Goal: Task Accomplishment & Management: Manage account settings

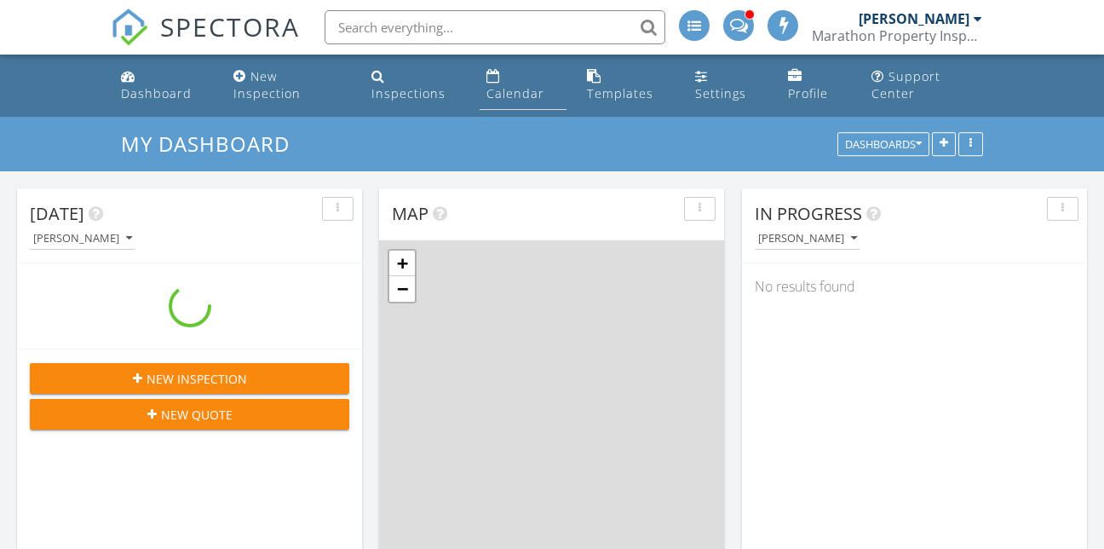
scroll to position [1790, 1130]
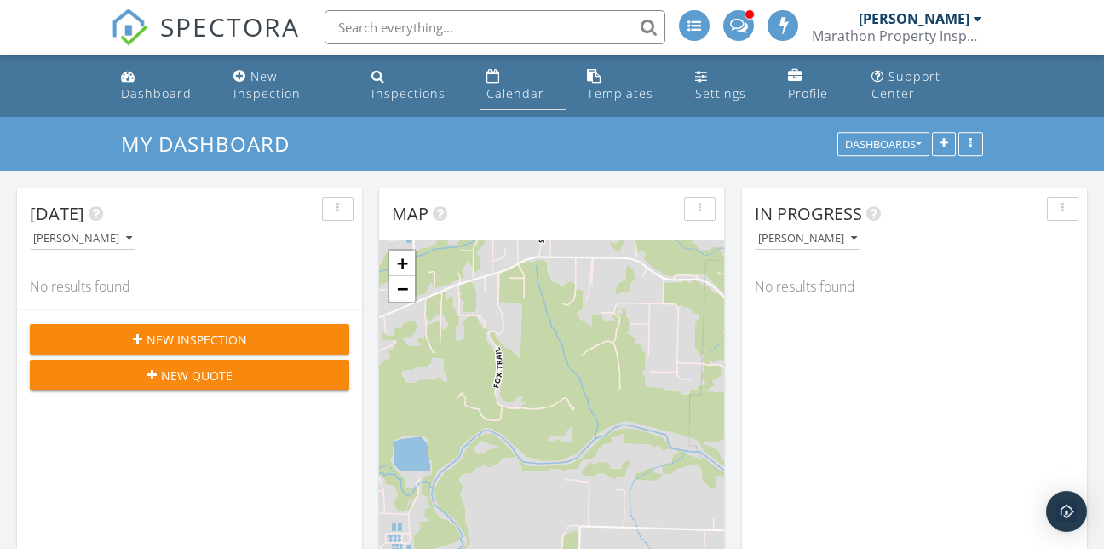
click at [514, 97] on div "Calendar" at bounding box center [515, 93] width 58 height 16
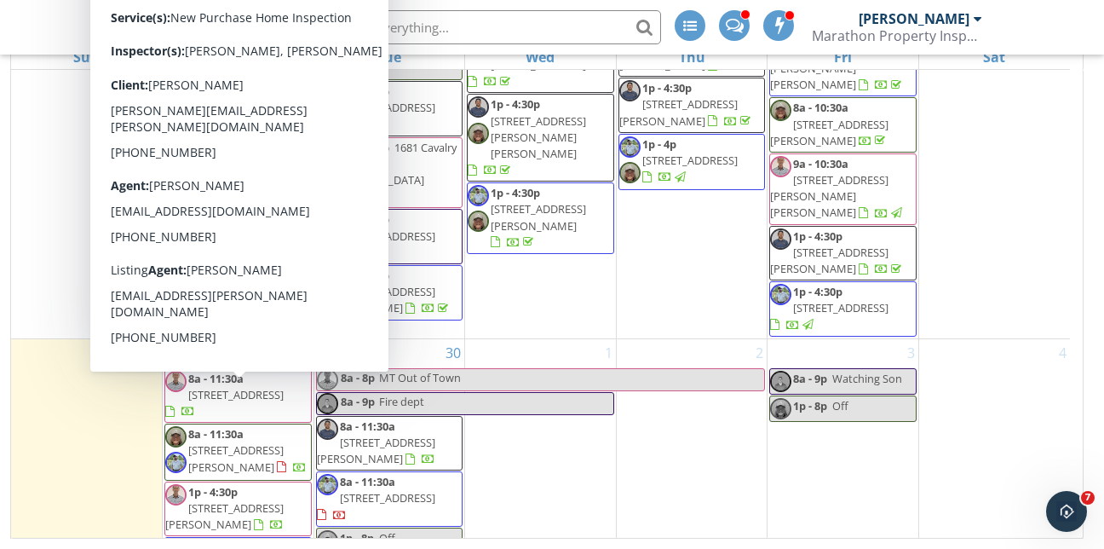
scroll to position [1315, 0]
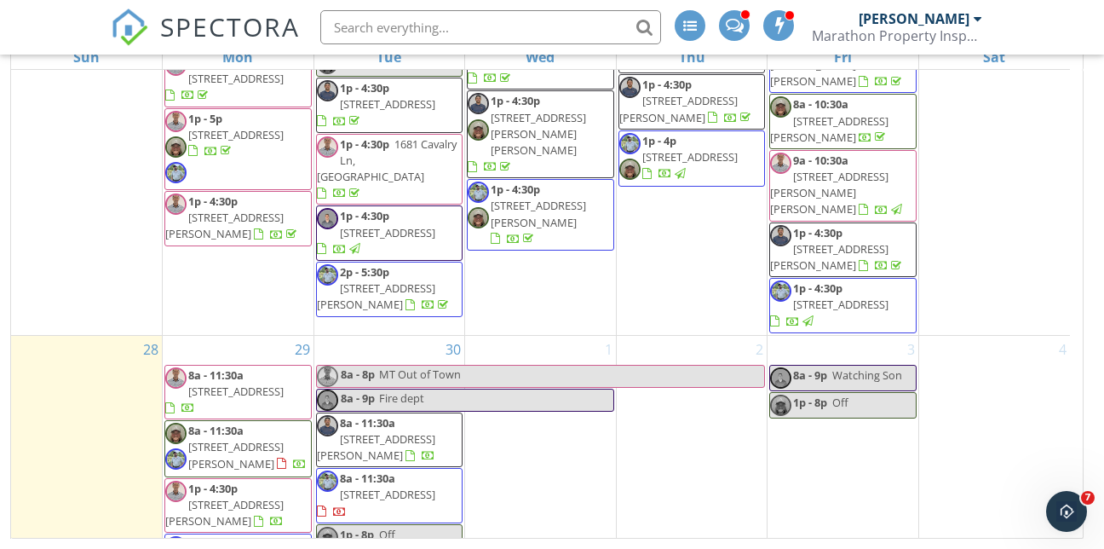
click at [268, 383] on span "[STREET_ADDRESS]" at bounding box center [235, 390] width 95 height 15
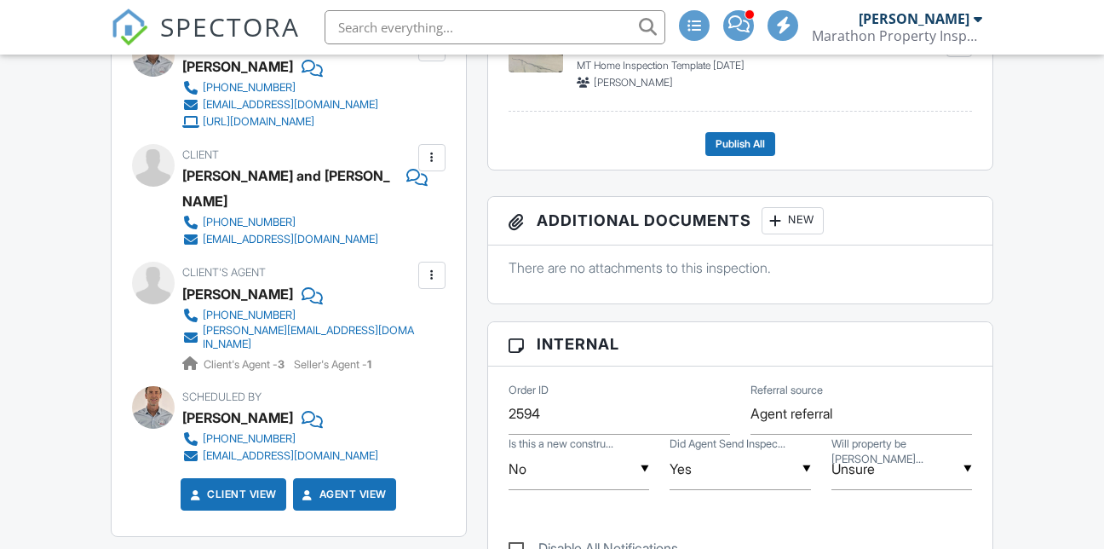
scroll to position [476, 0]
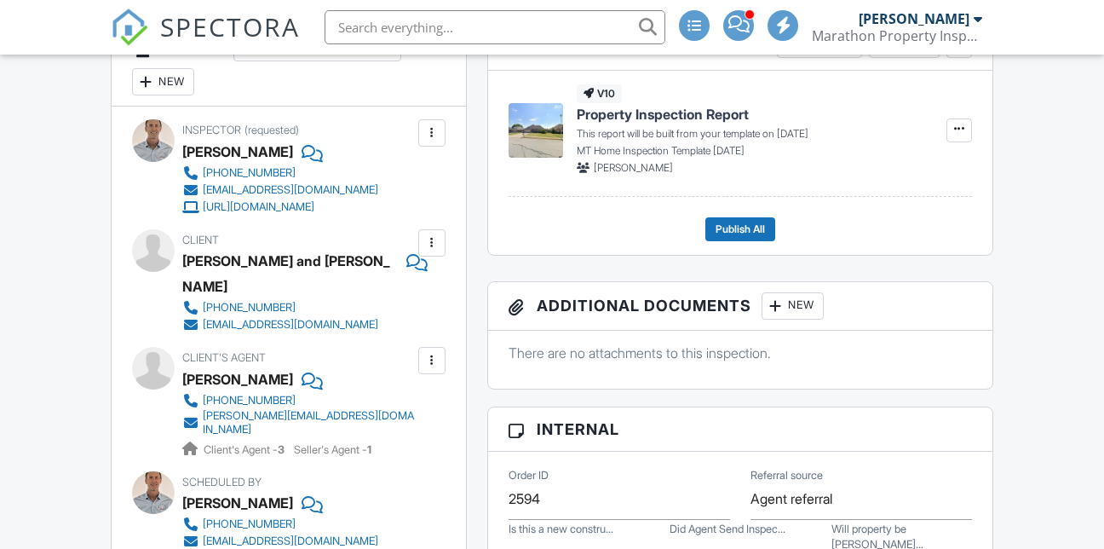
click at [302, 384] on div at bounding box center [310, 379] width 17 height 26
